Goal: Transaction & Acquisition: Purchase product/service

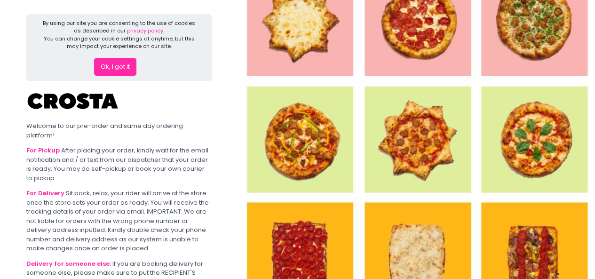
click at [119, 62] on button "Ok, I got it" at bounding box center [115, 67] width 42 height 18
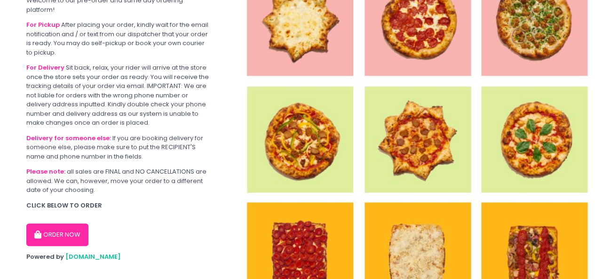
scroll to position [57, 0]
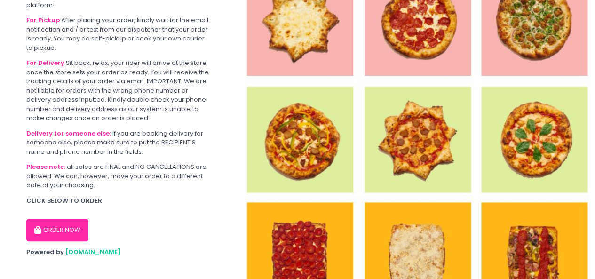
click at [60, 221] on button "ORDER NOW" at bounding box center [57, 230] width 62 height 23
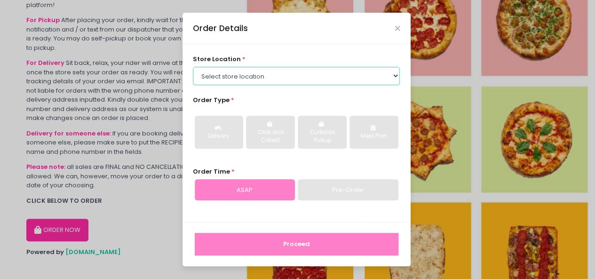
click at [268, 76] on select "Select store location [PERSON_NAME] Pizza - [PERSON_NAME] Pizza - [GEOGRAPHIC_D…" at bounding box center [296, 76] width 207 height 18
select select "5fabb2e53664a8677beaeb89"
click at [193, 67] on select "Select store location [PERSON_NAME] Pizza - [PERSON_NAME] Pizza - [GEOGRAPHIC_D…" at bounding box center [296, 76] width 207 height 18
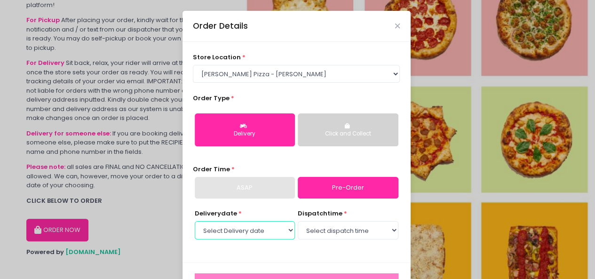
click at [238, 237] on select "Select Delivery date [DATE] [DATE] [DATE] [DATE] [DATE] [DATE]" at bounding box center [245, 230] width 100 height 18
select select "[DATE]"
click at [195, 221] on select "Select Delivery date [DATE] [DATE] [DATE] [DATE] [DATE] [DATE]" at bounding box center [245, 230] width 100 height 18
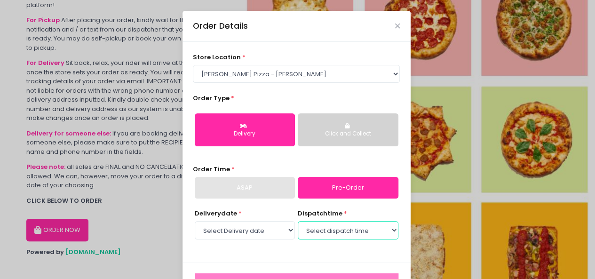
click at [320, 229] on select "Select dispatch time 12:00 PM - 12:30 PM 12:30 PM - 01:00 PM 01:00 PM - 01:30 P…" at bounding box center [348, 230] width 100 height 18
select select "15:00"
click at [298, 221] on select "Select dispatch time 12:00 PM - 12:30 PM 12:30 PM - 01:00 PM 01:00 PM - 01:30 P…" at bounding box center [348, 230] width 100 height 18
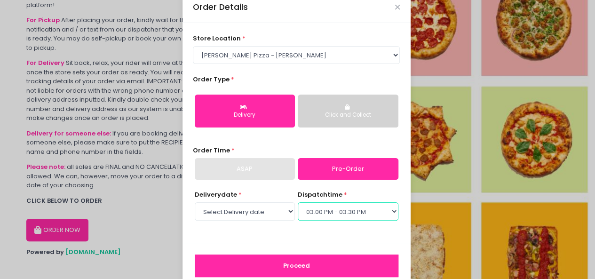
scroll to position [38, 0]
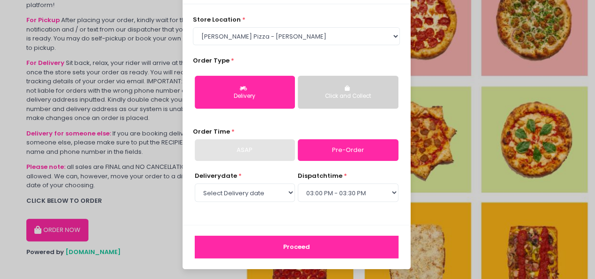
click at [341, 246] on button "Proceed" at bounding box center [297, 247] width 204 height 23
